Goal: Information Seeking & Learning: Learn about a topic

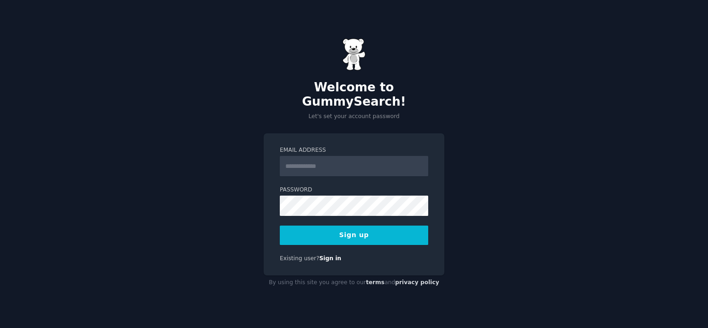
click at [499, 115] on div "Welcome to GummySearch! Let's set your account password Email Address Password …" at bounding box center [354, 164] width 708 height 328
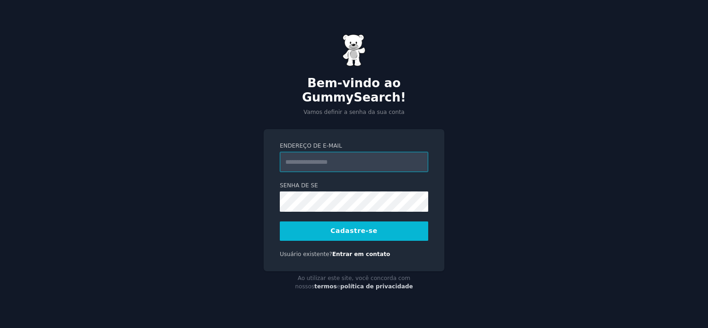
click at [346, 157] on input "Endereço de e-mail" at bounding box center [354, 162] width 148 height 20
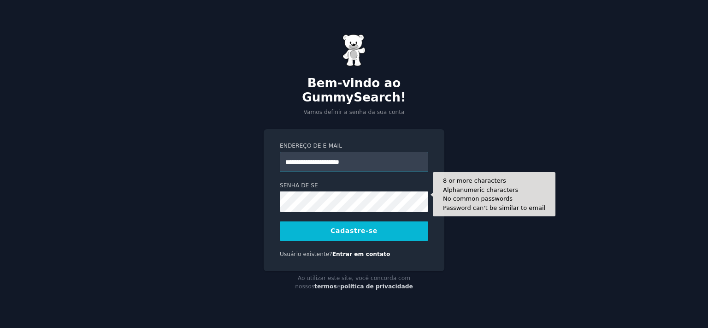
type input "**********"
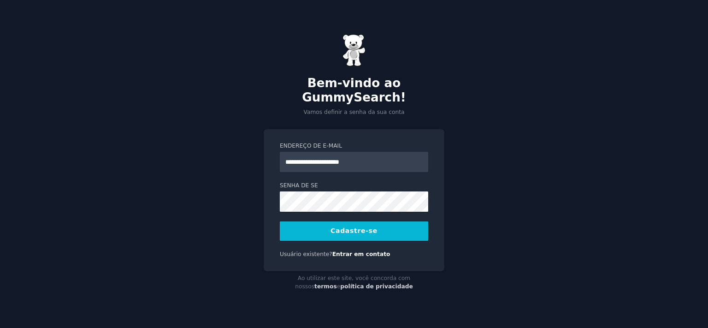
click at [349, 225] on button "Cadastre-se" at bounding box center [354, 230] width 148 height 19
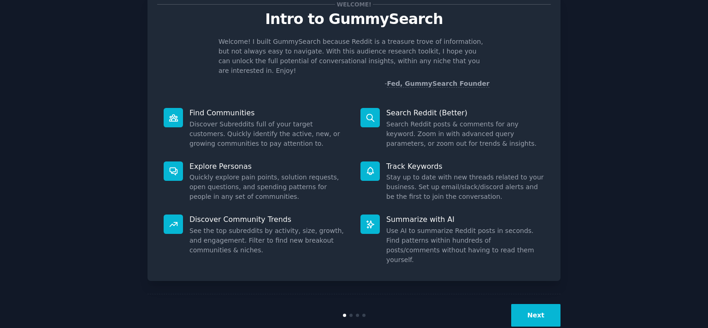
scroll to position [33, 0]
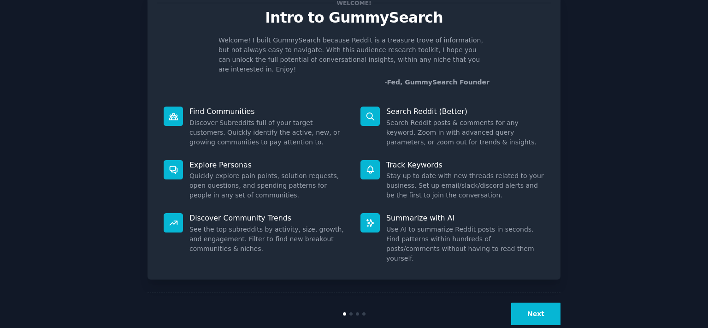
click at [540, 302] on button "Next" at bounding box center [535, 313] width 49 height 23
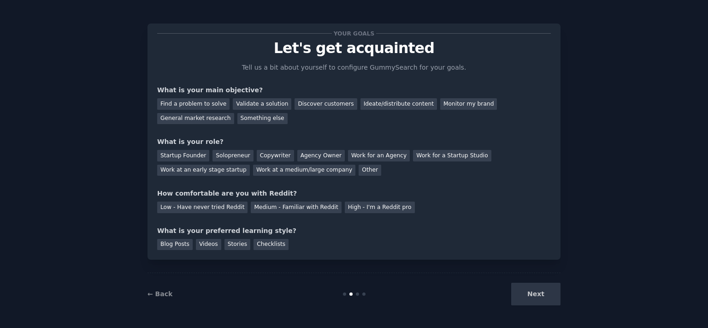
scroll to position [2, 0]
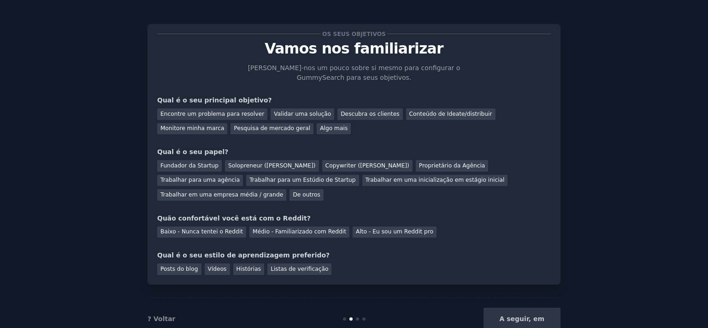
click at [528, 308] on div "A seguir, em" at bounding box center [492, 319] width 138 height 23
click at [527, 308] on div "A seguir, em" at bounding box center [492, 319] width 138 height 23
click at [355, 118] on div "Descubra os clientes" at bounding box center [370, 114] width 65 height 12
click at [231, 130] on div "Pesquisa de mercado geral" at bounding box center [272, 129] width 83 height 12
click at [416, 167] on div "Proprietário da Agência" at bounding box center [452, 166] width 73 height 12
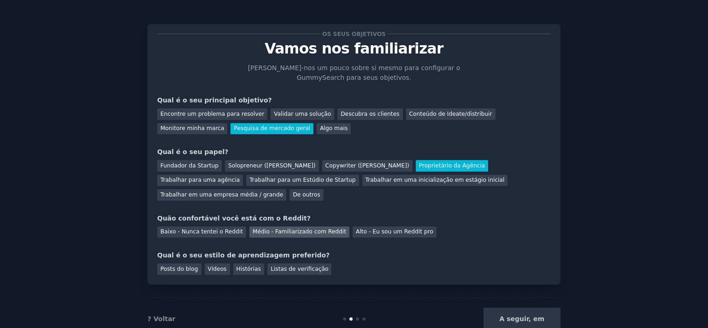
click at [278, 226] on div "Médio - Familiarizado com Reddit" at bounding box center [299, 232] width 100 height 12
click at [171, 263] on div "Posts do blog" at bounding box center [179, 269] width 44 height 12
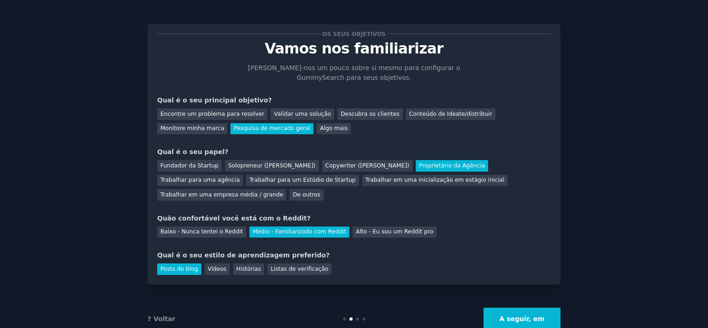
click at [505, 308] on button "A seguir, em" at bounding box center [522, 319] width 77 height 23
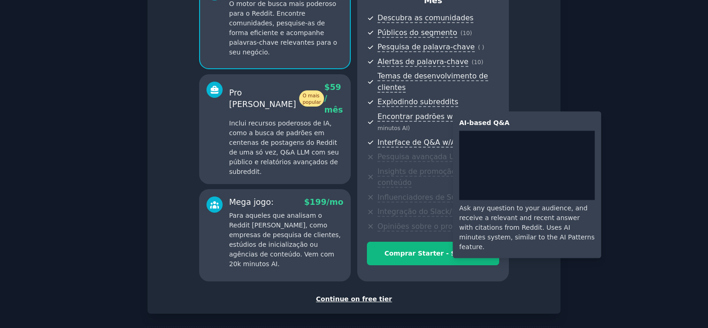
scroll to position [112, 0]
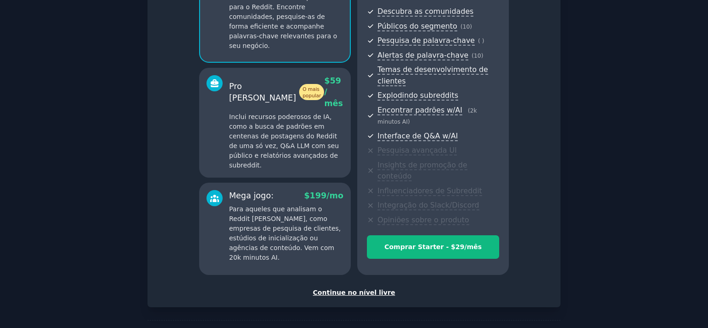
click at [366, 288] on div "Continue no nível livre" at bounding box center [354, 293] width 394 height 10
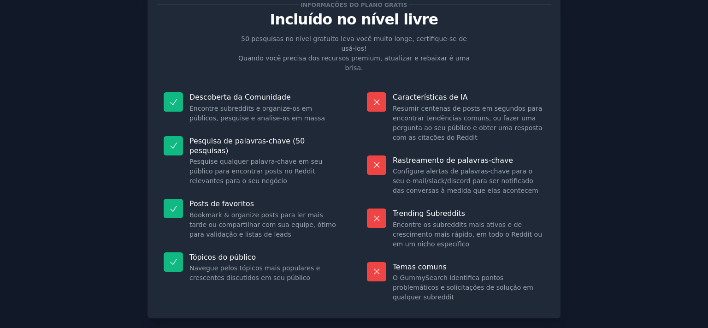
scroll to position [60, 0]
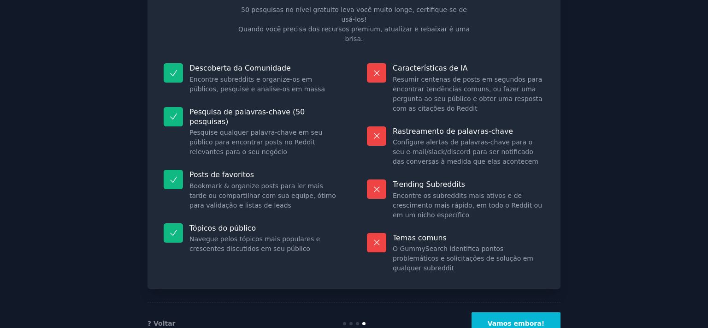
click at [522, 312] on button "Vamos embora!" at bounding box center [516, 323] width 89 height 23
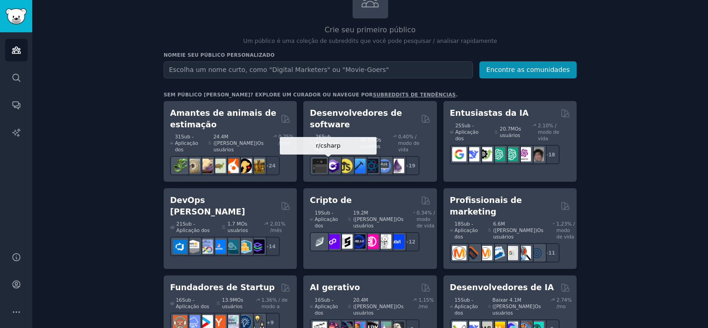
scroll to position [51, 0]
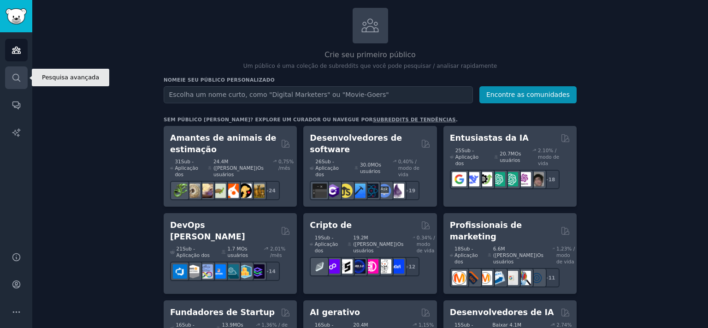
click at [14, 77] on icon "Barlate lateral" at bounding box center [17, 78] width 10 height 10
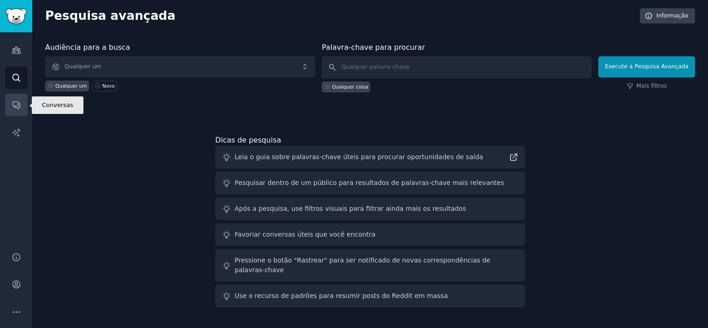
click at [14, 101] on icon "Barlate lateral" at bounding box center [17, 105] width 10 height 10
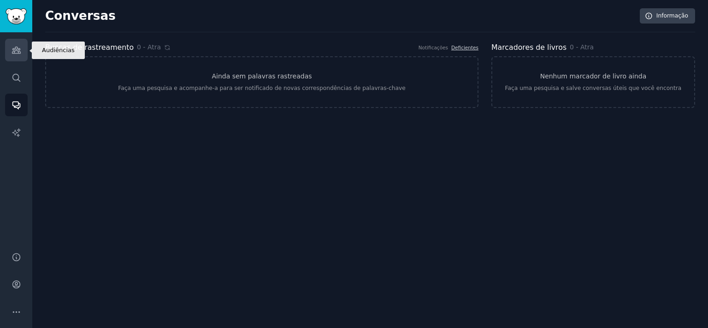
click at [16, 51] on icon "Barlate lateral" at bounding box center [17, 50] width 10 height 10
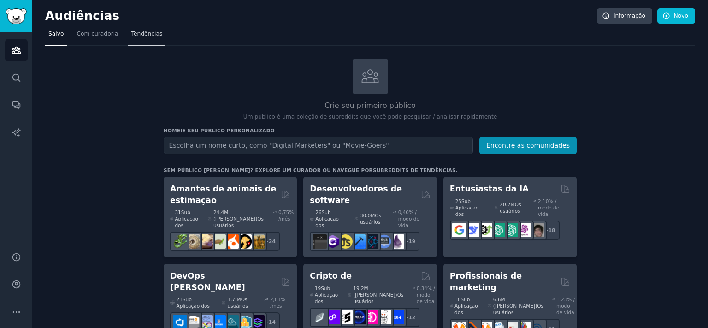
click at [143, 33] on span "Tendências" at bounding box center [146, 34] width 31 height 8
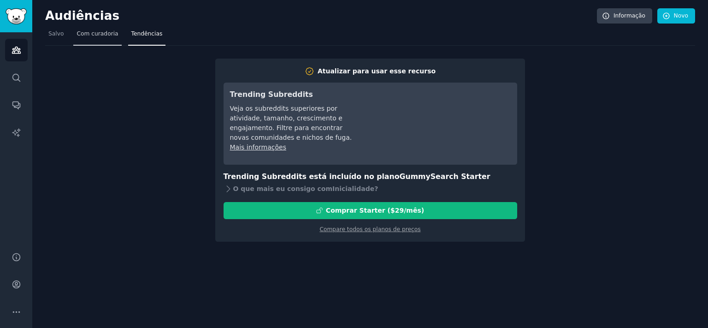
click at [82, 38] on link "Com curadoria" at bounding box center [97, 36] width 48 height 19
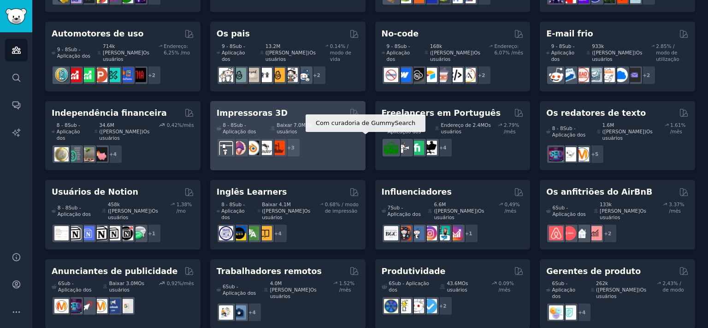
scroll to position [480, 0]
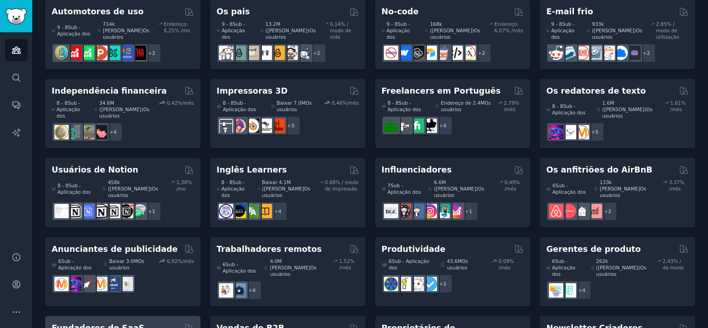
click at [103, 322] on h2 "Fundadores do SaaS" at bounding box center [98, 328] width 93 height 12
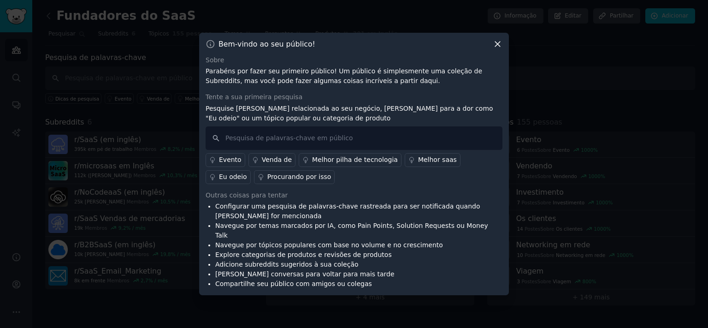
click at [423, 162] on div "Melhor saas" at bounding box center [437, 160] width 39 height 10
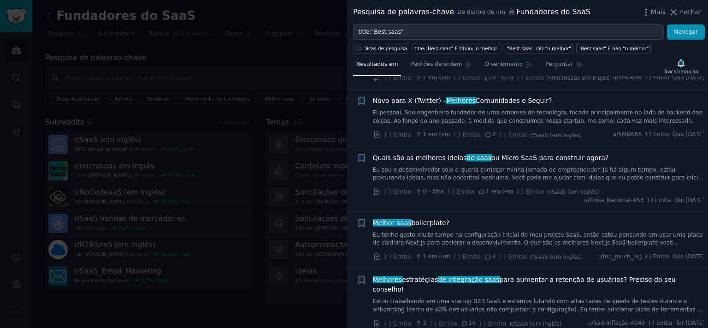
scroll to position [101, 0]
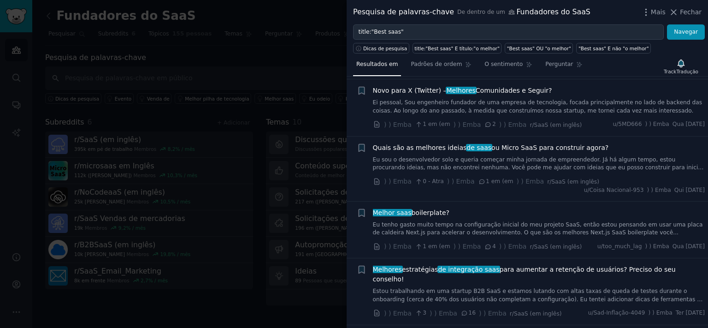
click at [492, 143] on span "Quais são as melhores ideias de saas ou Micro SaaS para construir agora?" at bounding box center [491, 148] width 236 height 10
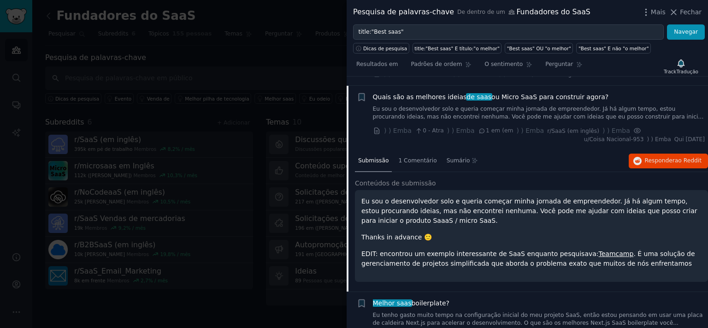
scroll to position [153, 0]
click at [600, 105] on link "Eu sou o desenvolvedor solo e queria começar minha jornada de empreendedor. Já …" at bounding box center [539, 113] width 332 height 16
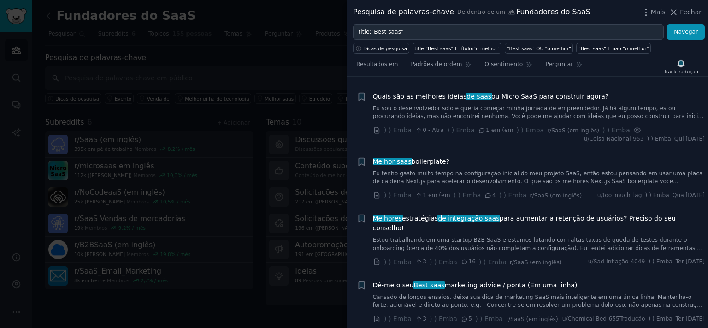
click at [600, 105] on link "Eu sou o desenvolvedor solo e queria começar minha jornada de empreendedor. Já …" at bounding box center [539, 113] width 332 height 16
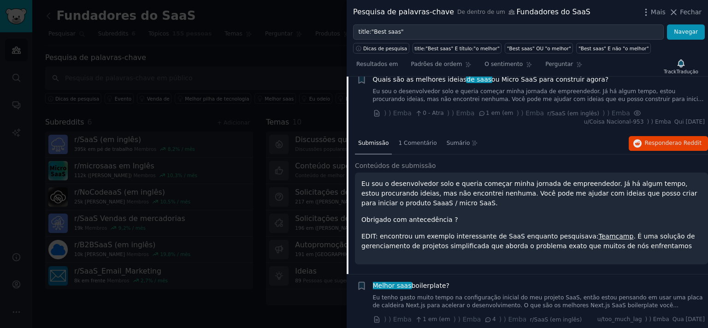
scroll to position [153, 0]
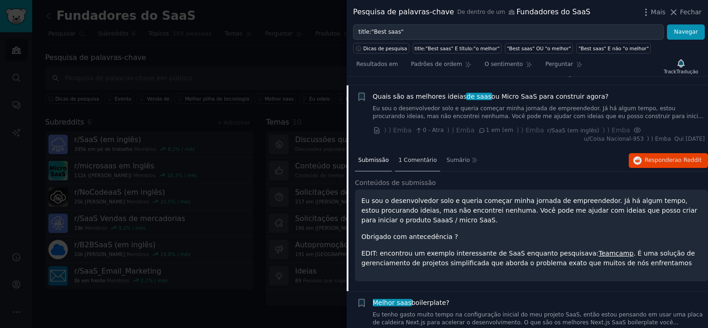
click at [421, 156] on span "1 Comentário" at bounding box center [417, 160] width 38 height 8
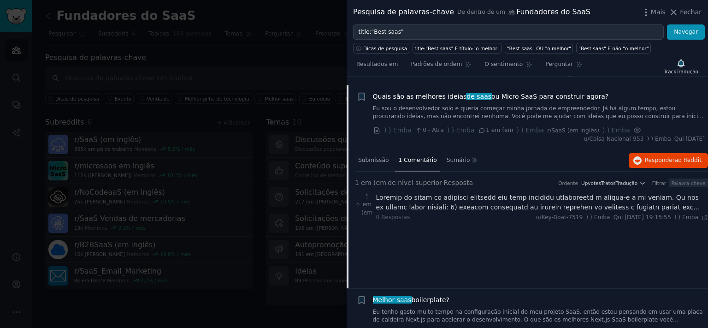
click at [466, 197] on div at bounding box center [542, 202] width 332 height 19
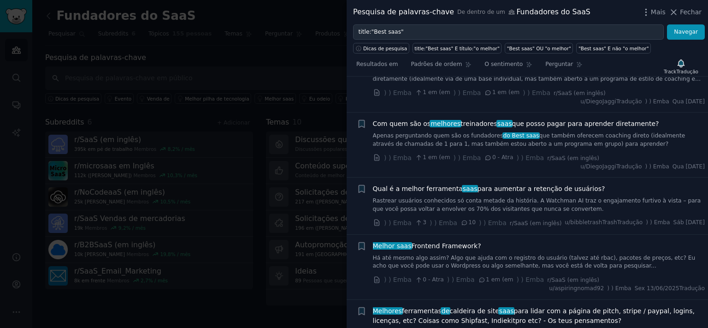
scroll to position [662, 0]
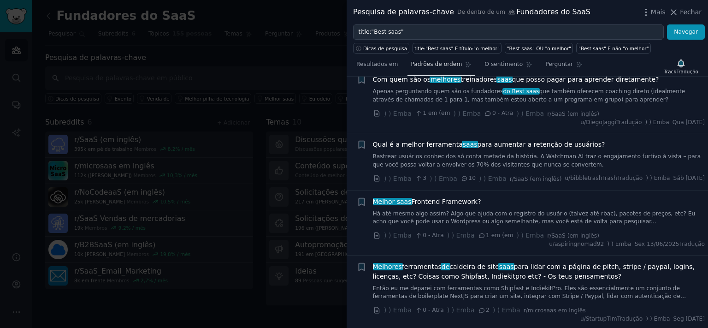
click at [423, 65] on span "Padrões de ordem" at bounding box center [436, 64] width 51 height 8
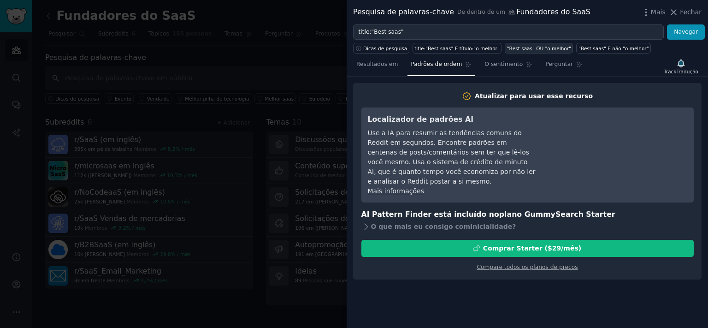
click at [521, 51] on div ""Best saas" OU "o melhor"" at bounding box center [539, 48] width 64 height 6
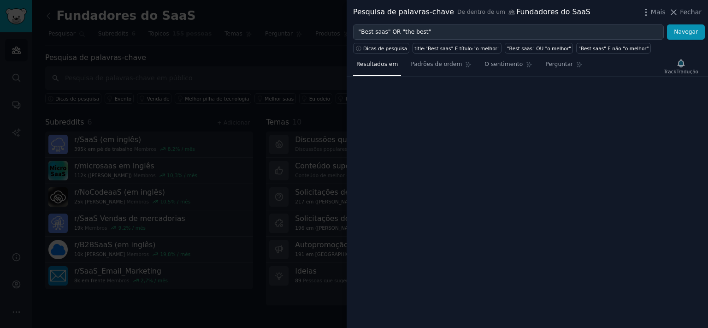
click at [381, 67] on span "Resultados em" at bounding box center [376, 64] width 41 height 8
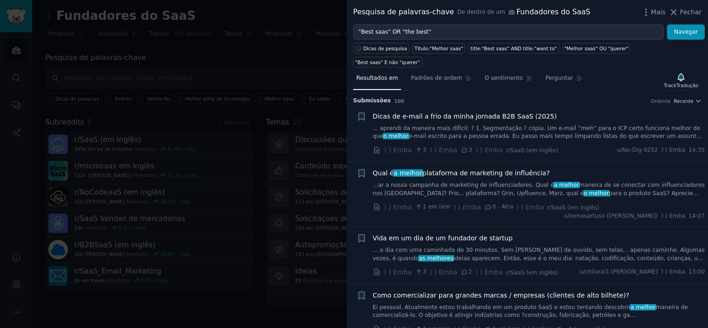
click at [486, 112] on span "Dicas de e-mail a frio da minha jornada B2B SaaS (2025)" at bounding box center [465, 117] width 184 height 10
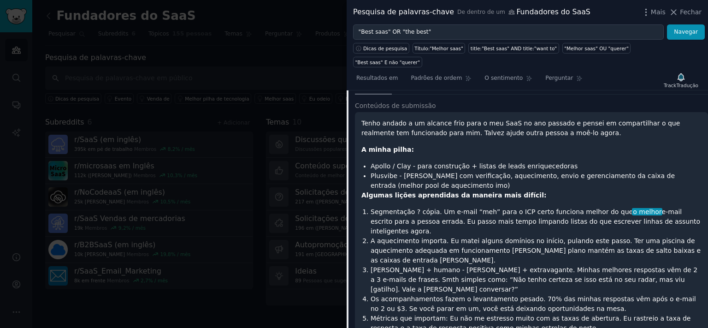
scroll to position [65, 0]
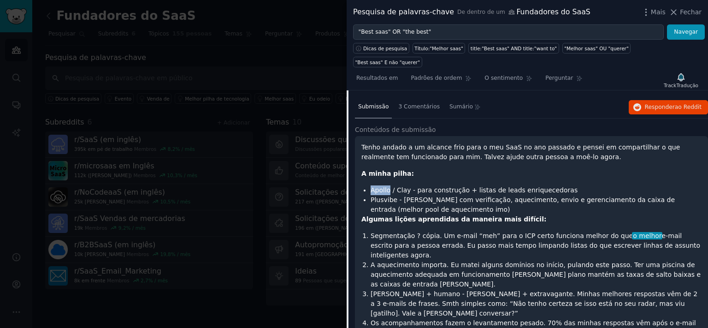
drag, startPoint x: 371, startPoint y: 173, endPoint x: 388, endPoint y: 174, distance: 17.1
click at [388, 185] on li "Apollo / Clay - para construção + listas de leads enriquecedoras" at bounding box center [536, 190] width 331 height 10
copy li "Apollo"
drag, startPoint x: 396, startPoint y: 175, endPoint x: 407, endPoint y: 174, distance: 11.5
click at [407, 185] on li "Apollo / Clay - para construção + listas de leads enriquecedoras" at bounding box center [536, 190] width 331 height 10
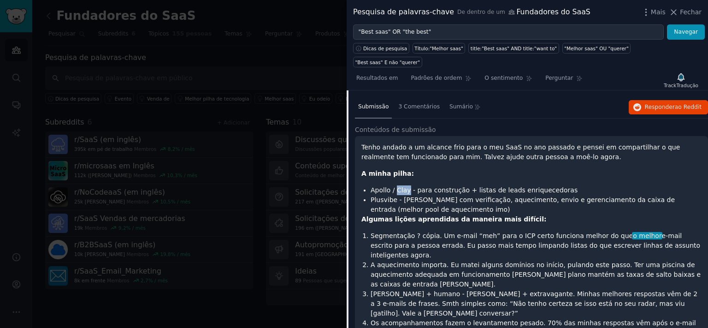
copy li "Clay"
drag, startPoint x: 370, startPoint y: 184, endPoint x: 391, endPoint y: 186, distance: 21.3
click at [391, 195] on li "Plusvibe - [PERSON_NAME] com verificação, aquecimento, envio e gerenciamento da…" at bounding box center [536, 204] width 331 height 19
drag, startPoint x: 393, startPoint y: 186, endPoint x: 370, endPoint y: 182, distance: 23.5
click at [371, 195] on li "Plusvibe - [PERSON_NAME] com verificação, aquecimento, envio e gerenciamento da…" at bounding box center [536, 204] width 331 height 19
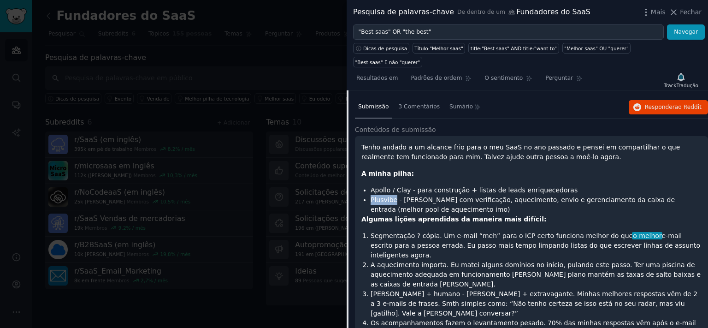
copy li "Plusvibe"
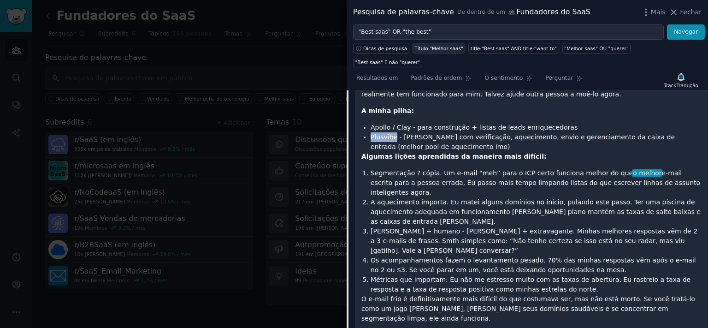
scroll to position [116, 0]
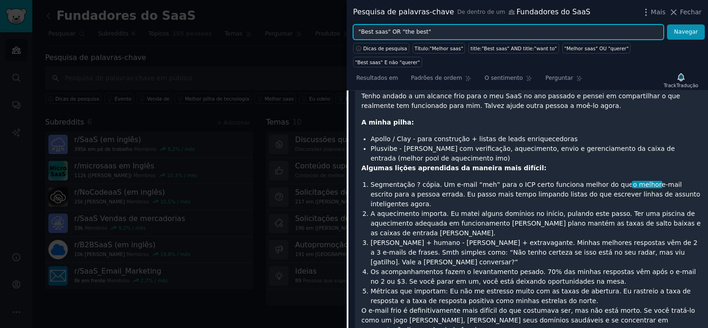
drag, startPoint x: 445, startPoint y: 29, endPoint x: 294, endPoint y: 38, distance: 151.1
click at [353, 38] on input ""Best saas" OR "the best"" at bounding box center [508, 32] width 311 height 16
type input "sócios"
click at [667, 24] on button "Navegar" at bounding box center [686, 32] width 38 height 16
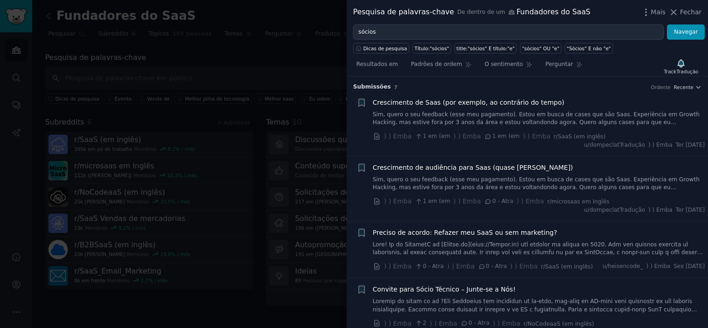
click at [431, 104] on span "Crescimento de Saas (por exemplo, ao contrário do tempo)" at bounding box center [469, 103] width 192 height 10
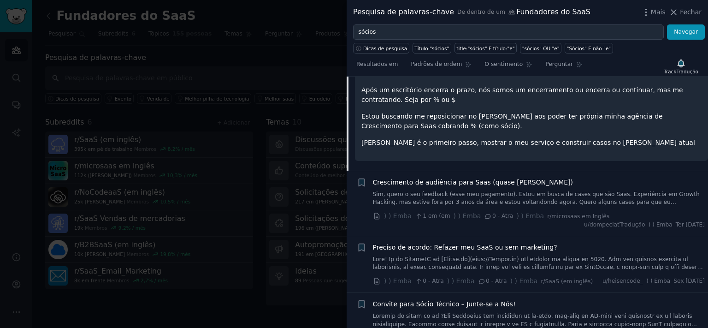
scroll to position [218, 0]
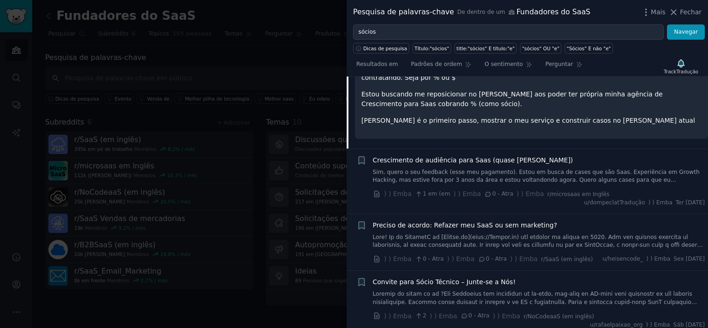
click at [458, 161] on span "Crescimento de audiência para Saas (quase [PERSON_NAME])" at bounding box center [473, 160] width 201 height 10
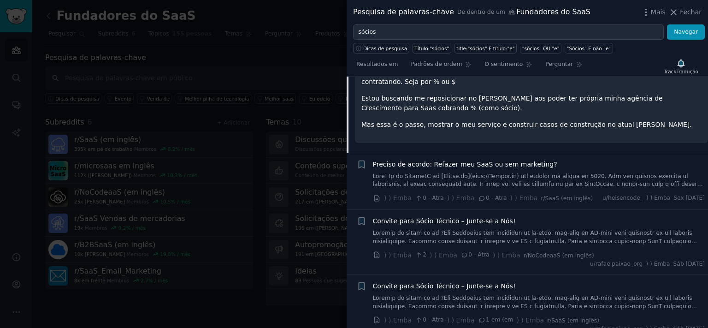
scroll to position [283, 0]
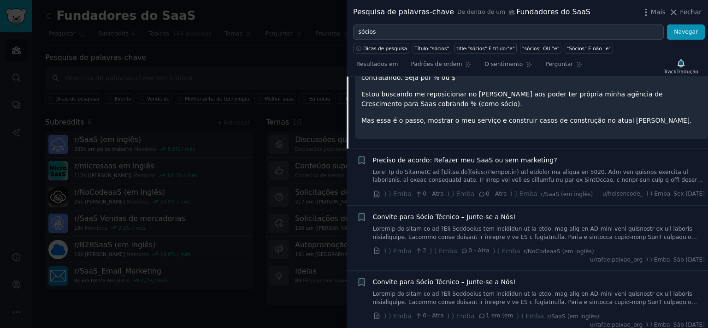
click at [529, 173] on link at bounding box center [539, 176] width 332 height 16
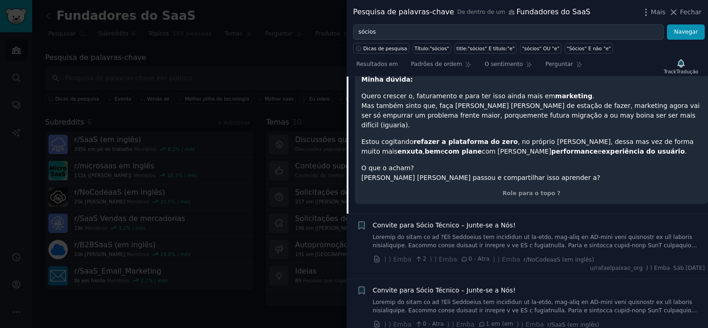
scroll to position [500, 0]
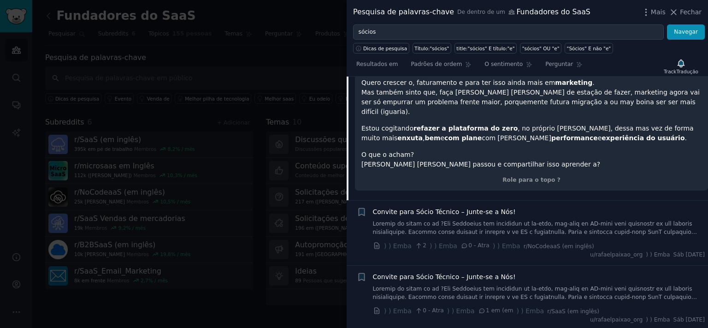
click at [569, 220] on link at bounding box center [539, 228] width 332 height 16
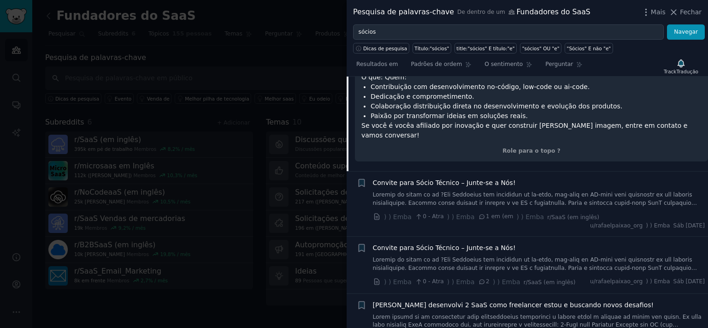
scroll to position [553, 0]
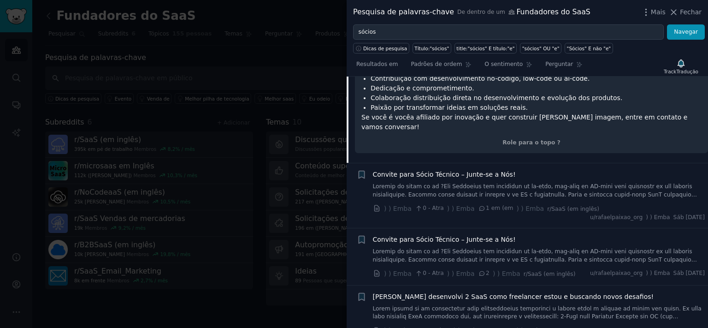
click at [553, 305] on link at bounding box center [539, 313] width 332 height 16
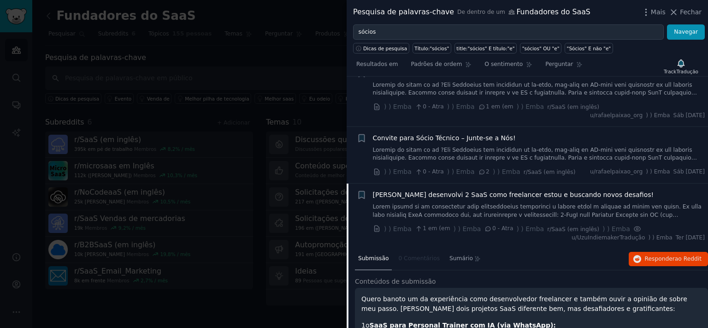
scroll to position [269, 0]
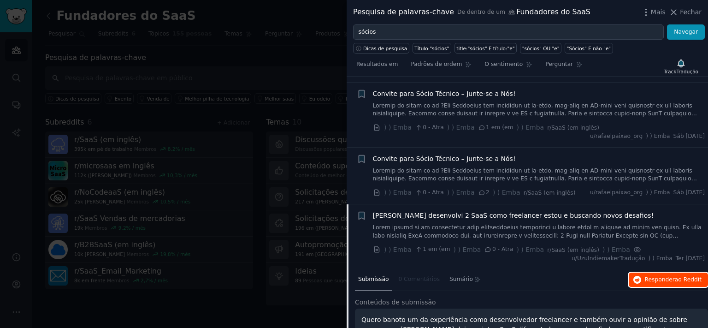
click at [682, 276] on span "ao Reddit" at bounding box center [688, 279] width 27 height 6
